Goal: Task Accomplishment & Management: Manage account settings

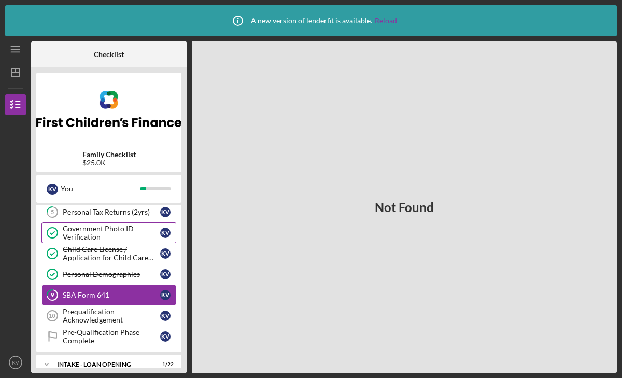
scroll to position [108, 0]
click at [90, 291] on div "SBA Form 641" at bounding box center [112, 294] width 98 height 8
click at [54, 292] on icon "9" at bounding box center [52, 295] width 26 height 26
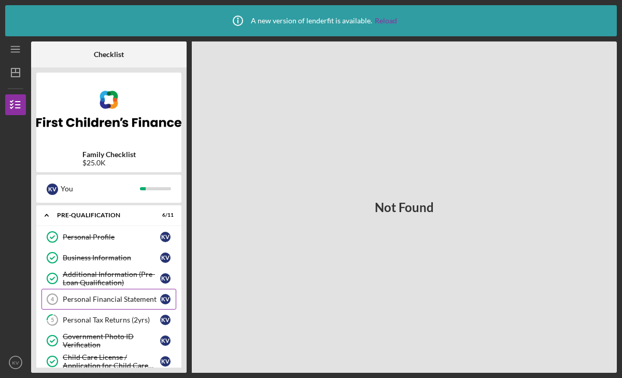
click at [92, 297] on div "Personal Financial Statement" at bounding box center [112, 299] width 98 height 8
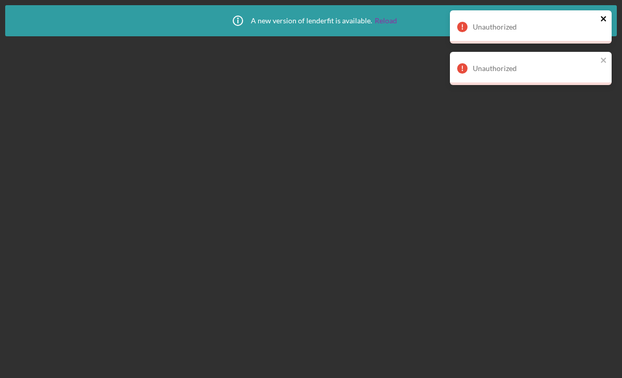
click at [605, 18] on icon "close" at bounding box center [603, 18] width 5 height 5
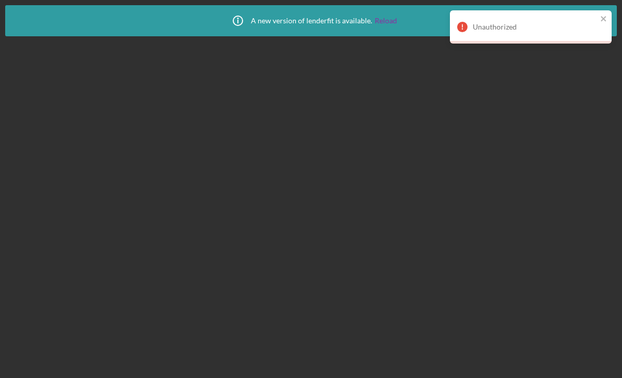
click at [607, 57] on div "Icon/Info A new version of lenderfit is available. Reload" at bounding box center [311, 189] width 622 height 378
click at [604, 17] on icon "close" at bounding box center [603, 18] width 5 height 5
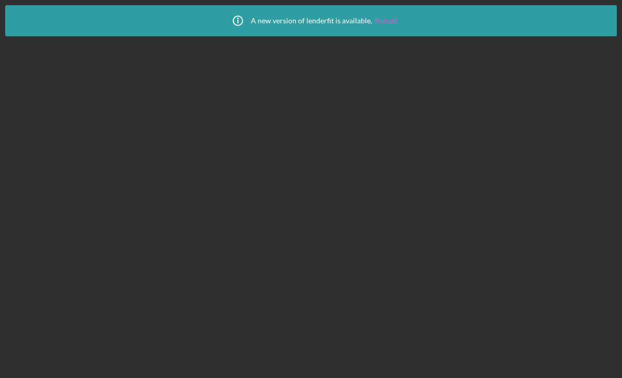
click at [395, 18] on link "Reload" at bounding box center [386, 21] width 22 height 8
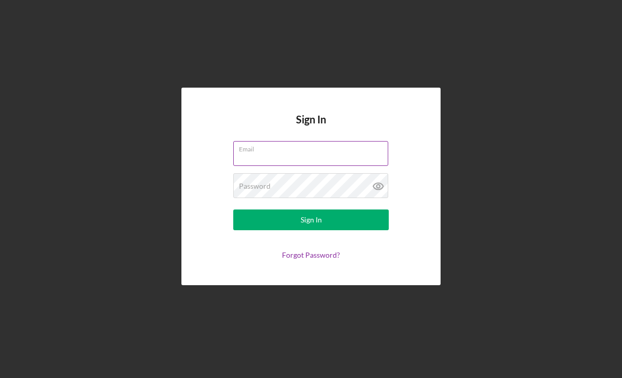
click at [321, 152] on input "Email" at bounding box center [310, 153] width 155 height 25
click at [272, 161] on input "Email" at bounding box center [310, 153] width 155 height 25
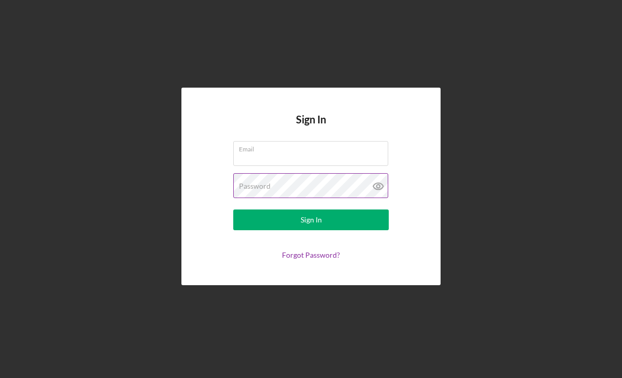
click at [256, 186] on label "Password" at bounding box center [255, 186] width 32 height 8
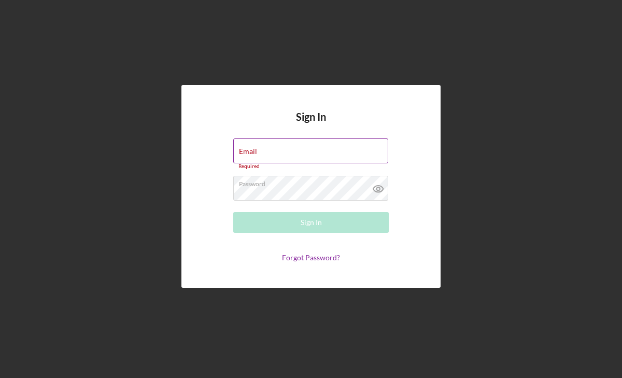
click at [264, 157] on input "Email" at bounding box center [310, 150] width 155 height 25
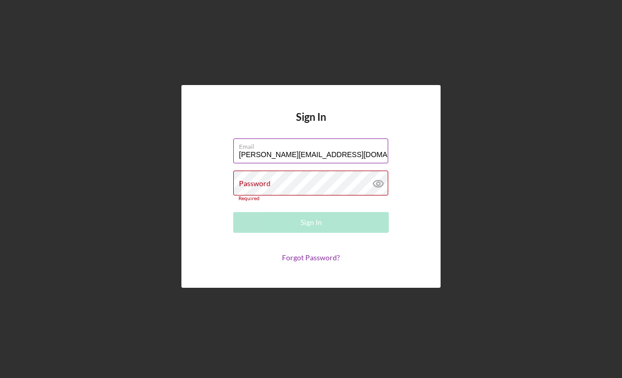
type input "[PERSON_NAME][EMAIL_ADDRESS][DOMAIN_NAME]"
click at [377, 185] on icon at bounding box center [378, 183] width 3 height 3
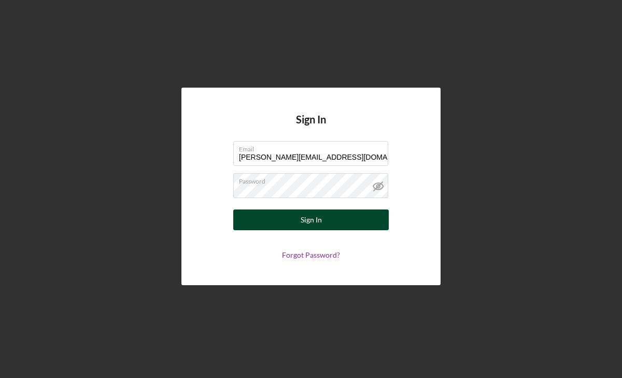
click at [295, 216] on button "Sign In" at bounding box center [311, 220] width 156 height 21
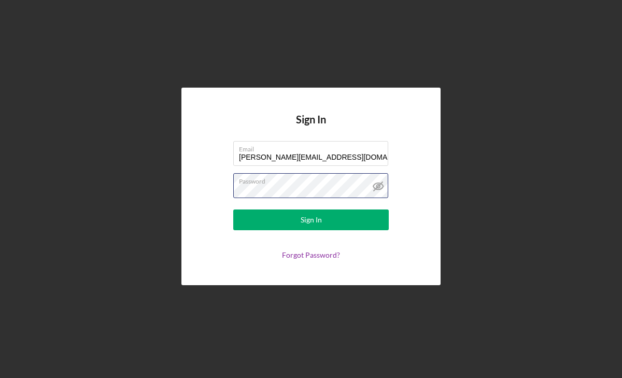
click at [226, 192] on form "Email [EMAIL_ADDRESS][DOMAIN_NAME] Password Sign In Forgot Password?" at bounding box center [310, 200] width 207 height 118
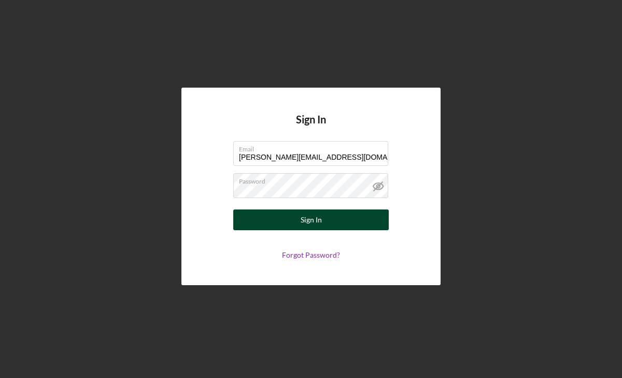
click at [265, 217] on button "Sign In" at bounding box center [311, 220] width 156 height 21
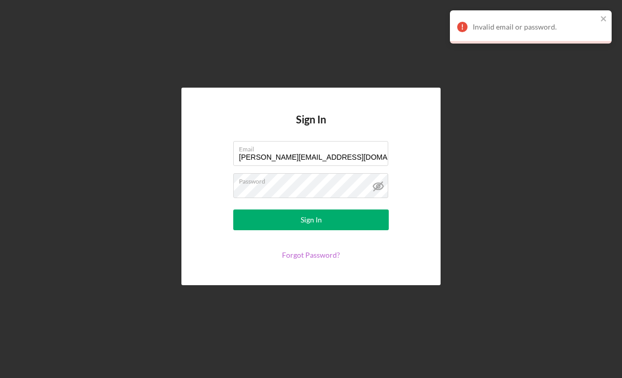
click at [319, 255] on link "Forgot Password?" at bounding box center [311, 255] width 58 height 9
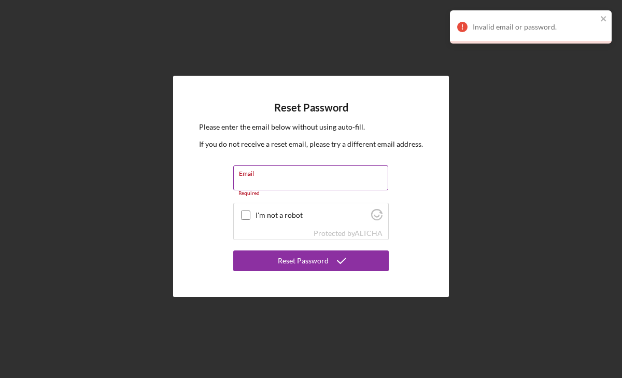
click at [336, 182] on input "Email" at bounding box center [310, 177] width 155 height 25
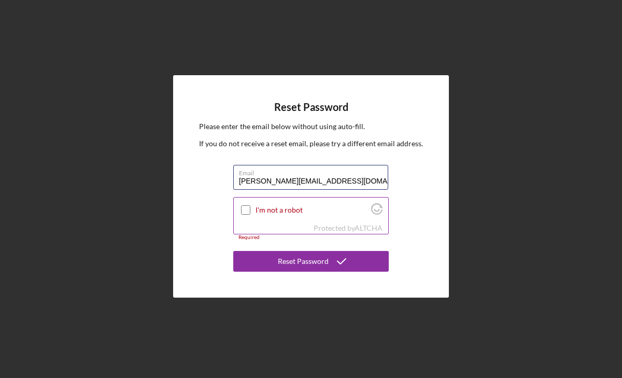
type input "karenv@littlemelodieschildcare.com"
click at [267, 207] on label "I'm not a robot" at bounding box center [312, 210] width 113 height 8
click at [251, 207] on input "I'm not a robot" at bounding box center [245, 209] width 9 height 9
checkbox input "true"
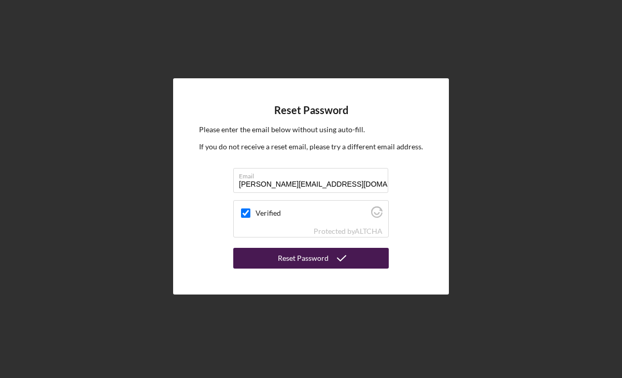
click at [289, 257] on div "Reset Password" at bounding box center [303, 258] width 51 height 21
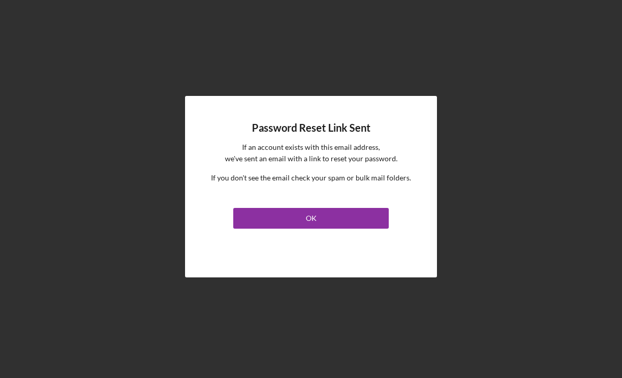
click at [298, 207] on link "OK" at bounding box center [311, 216] width 156 height 25
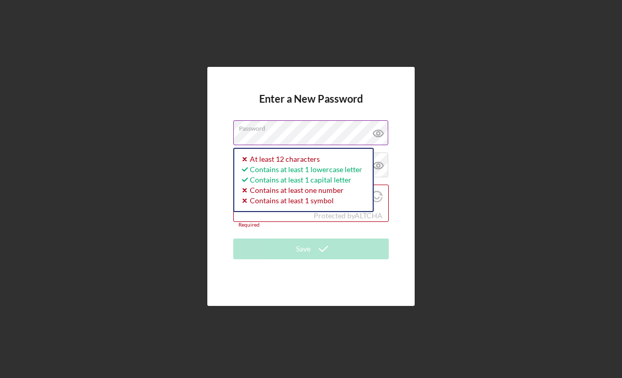
click at [380, 135] on icon at bounding box center [379, 133] width 26 height 26
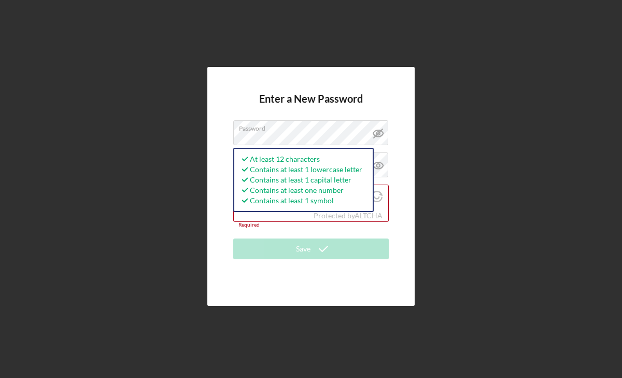
click at [421, 144] on div "Enter a New Password Password At least 12 characters Contains at least 1 lowerc…" at bounding box center [311, 186] width 612 height 373
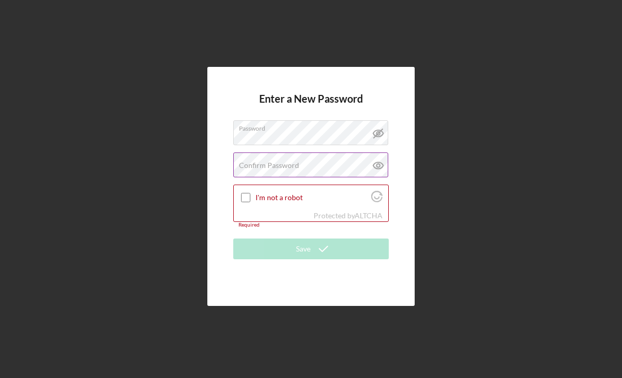
click at [253, 163] on label "Confirm Password" at bounding box center [269, 165] width 60 height 8
click at [378, 165] on icon at bounding box center [379, 165] width 26 height 26
click at [246, 197] on input "I'm not a robot" at bounding box center [245, 197] width 9 height 9
checkbox input "true"
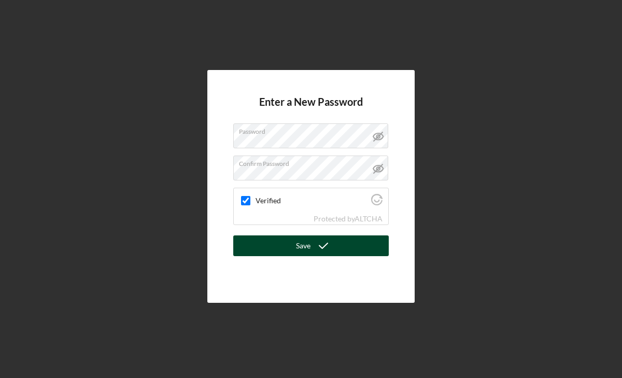
click at [275, 242] on button "Save" at bounding box center [311, 245] width 156 height 21
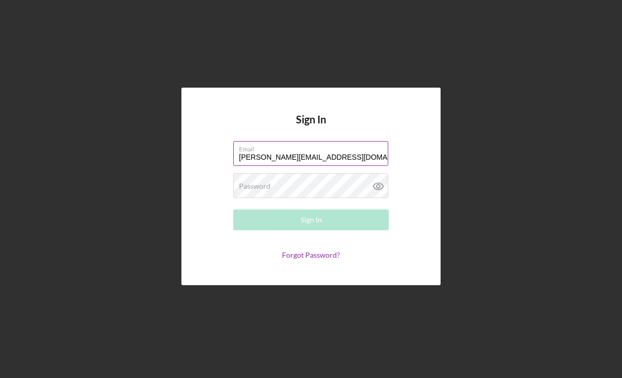
type input "[PERSON_NAME][EMAIL_ADDRESS][DOMAIN_NAME]"
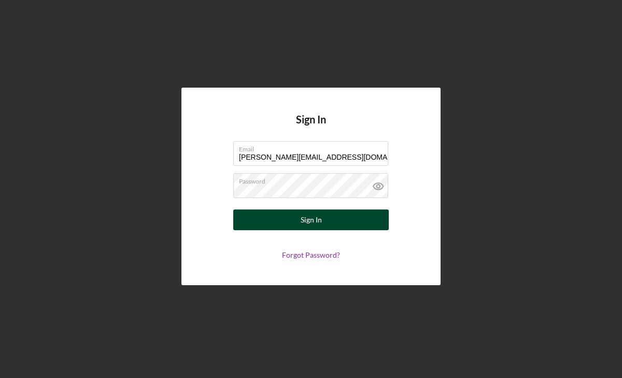
click at [344, 226] on button "Sign In" at bounding box center [311, 220] width 156 height 21
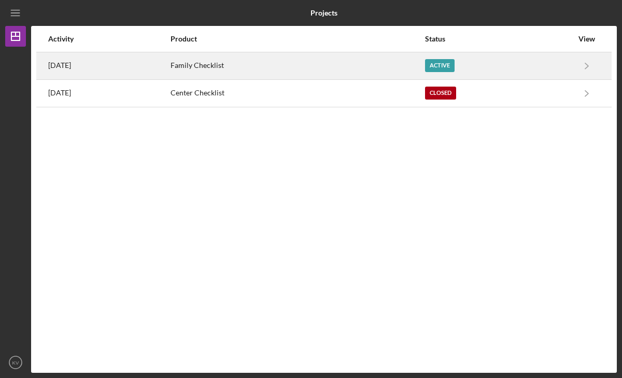
click at [455, 69] on div "Active" at bounding box center [440, 65] width 30 height 13
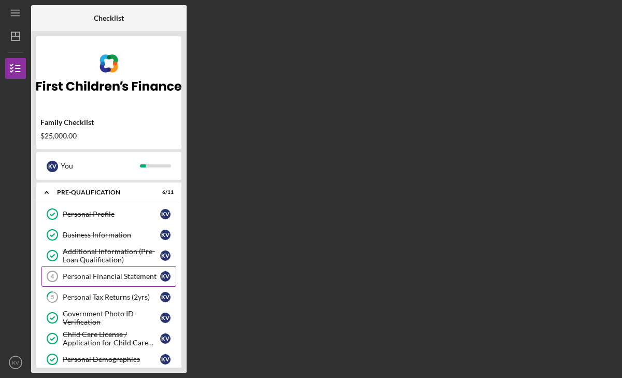
click at [127, 275] on div "Personal Financial Statement" at bounding box center [112, 276] width 98 height 8
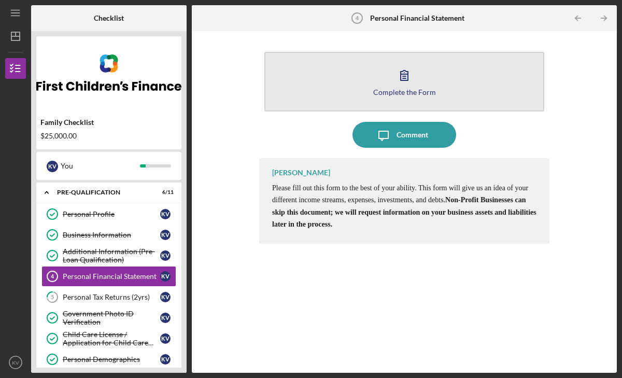
click at [405, 74] on icon "button" at bounding box center [404, 76] width 7 height 10
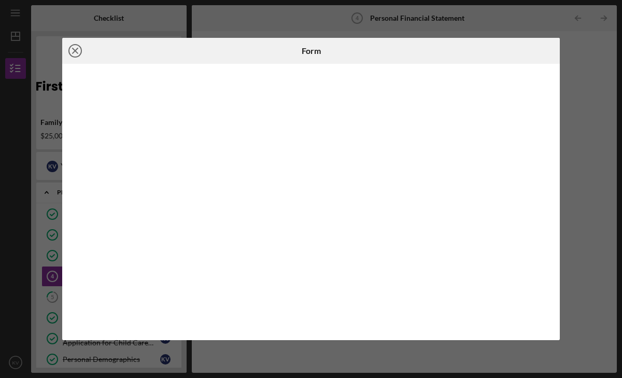
click at [71, 47] on icon "Icon/Close" at bounding box center [75, 51] width 26 height 26
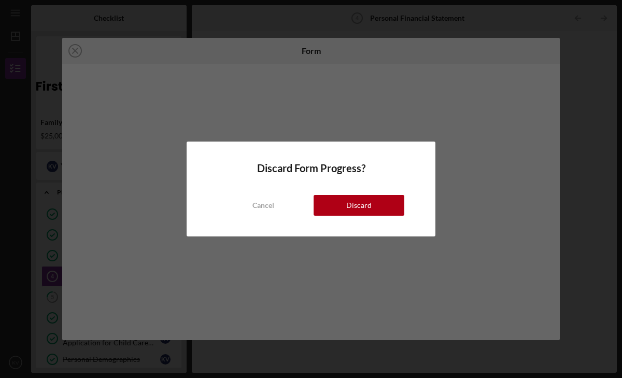
click at [470, 176] on div "Discard Form Progress? Cancel Discard" at bounding box center [311, 189] width 622 height 378
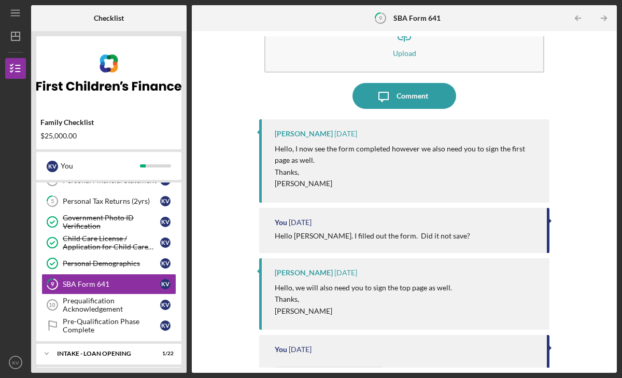
scroll to position [127, 0]
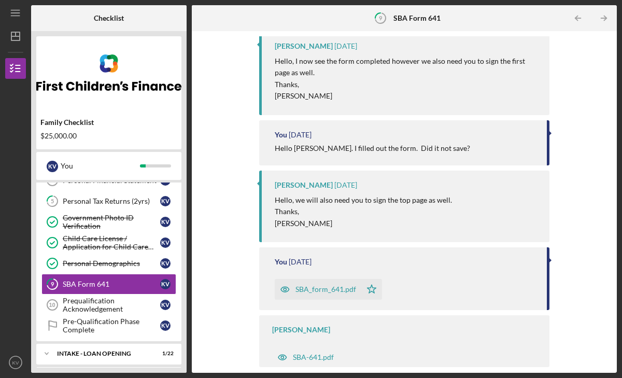
click at [309, 289] on div "SBA_form_641.pdf" at bounding box center [326, 289] width 61 height 8
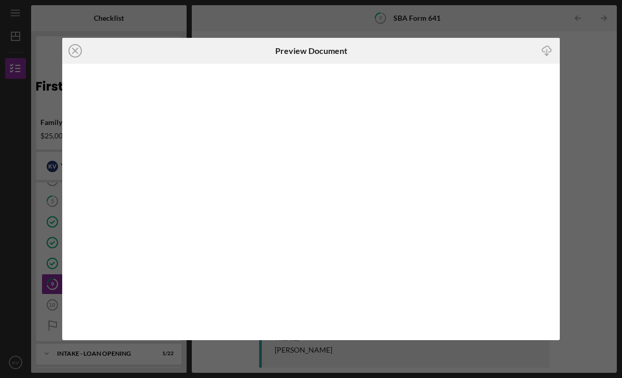
scroll to position [127, 0]
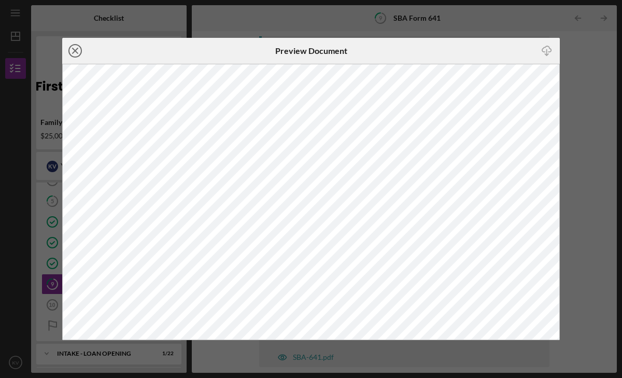
click at [84, 47] on icon "Icon/Close" at bounding box center [75, 51] width 26 height 26
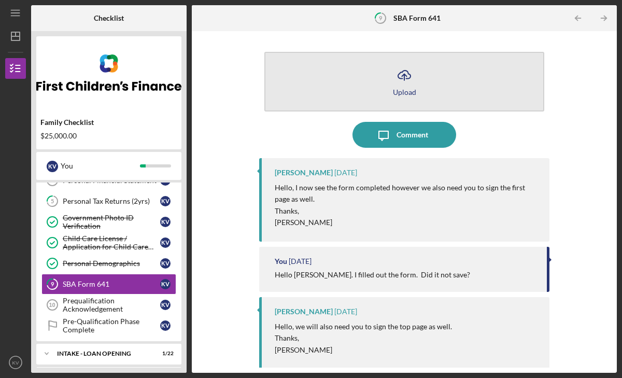
click at [403, 74] on icon "Icon/Upload" at bounding box center [405, 75] width 26 height 26
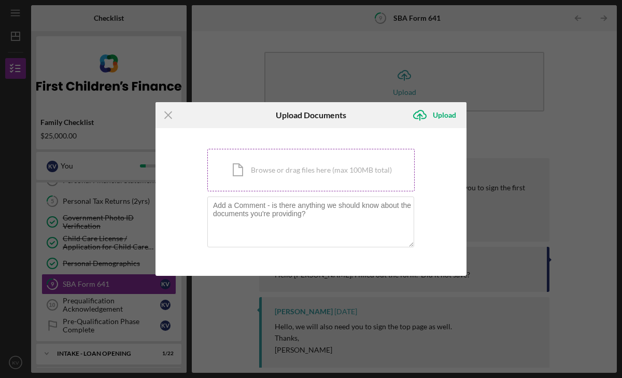
click at [317, 164] on div "Icon/Document Browse or drag files here (max 100MB total) Tap to choose files o…" at bounding box center [310, 170] width 207 height 43
click at [329, 167] on div "Icon/Document Browse or drag files here (max 100MB total) Tap to choose files o…" at bounding box center [310, 170] width 207 height 43
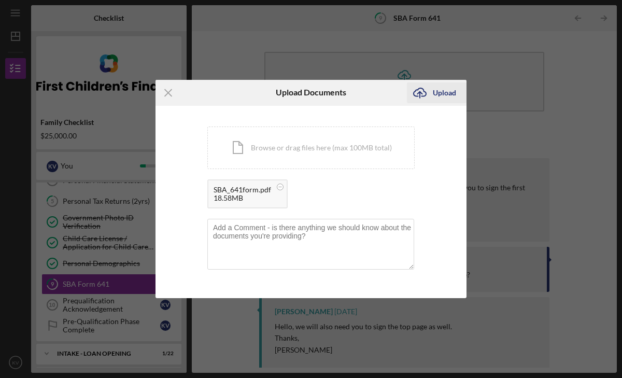
click at [455, 91] on div "Upload" at bounding box center [444, 92] width 23 height 21
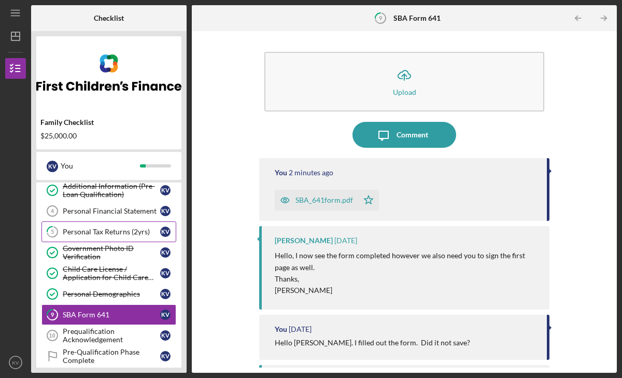
scroll to position [82, 0]
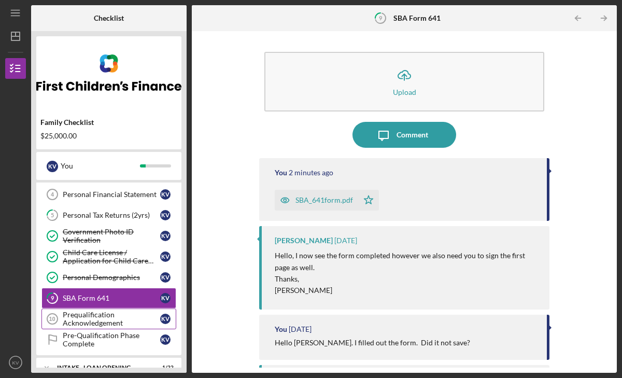
click at [94, 317] on div "Prequalification Acknowledgement" at bounding box center [112, 319] width 98 height 17
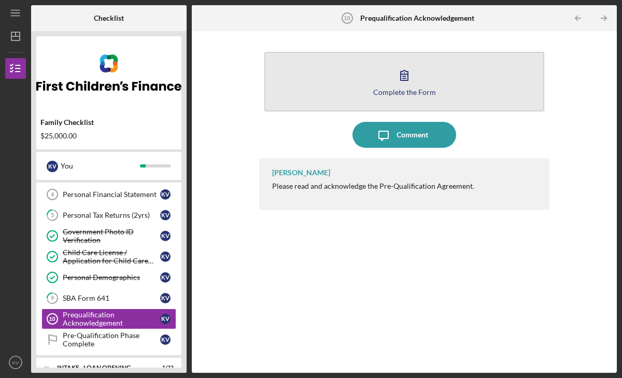
click at [393, 89] on div "Complete the Form" at bounding box center [404, 92] width 63 height 8
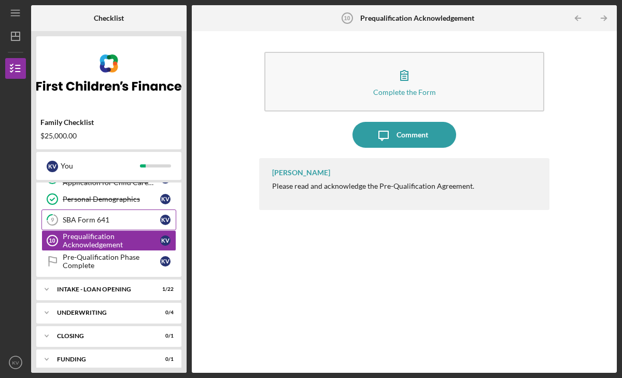
scroll to position [164, 0]
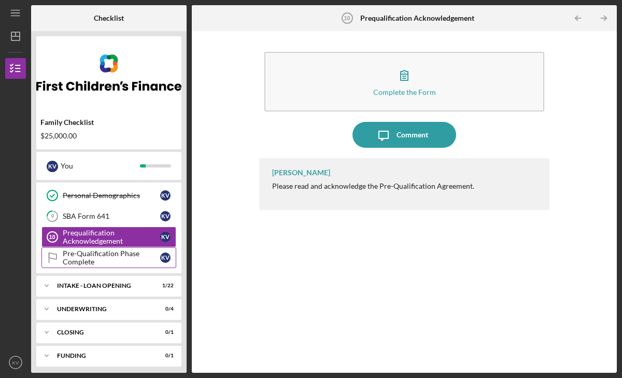
click at [89, 257] on div "Pre-Qualification Phase Complete" at bounding box center [112, 257] width 98 height 17
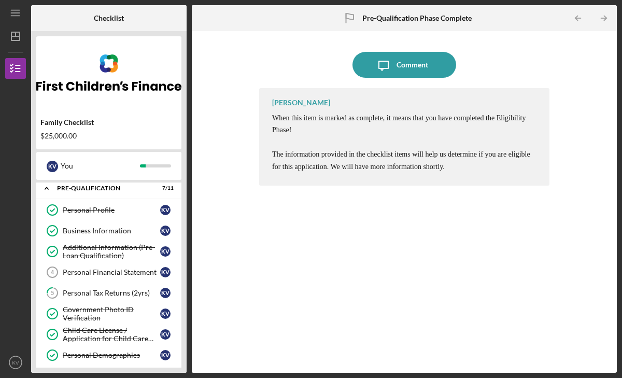
scroll to position [1, 0]
